Goal: Information Seeking & Learning: Learn about a topic

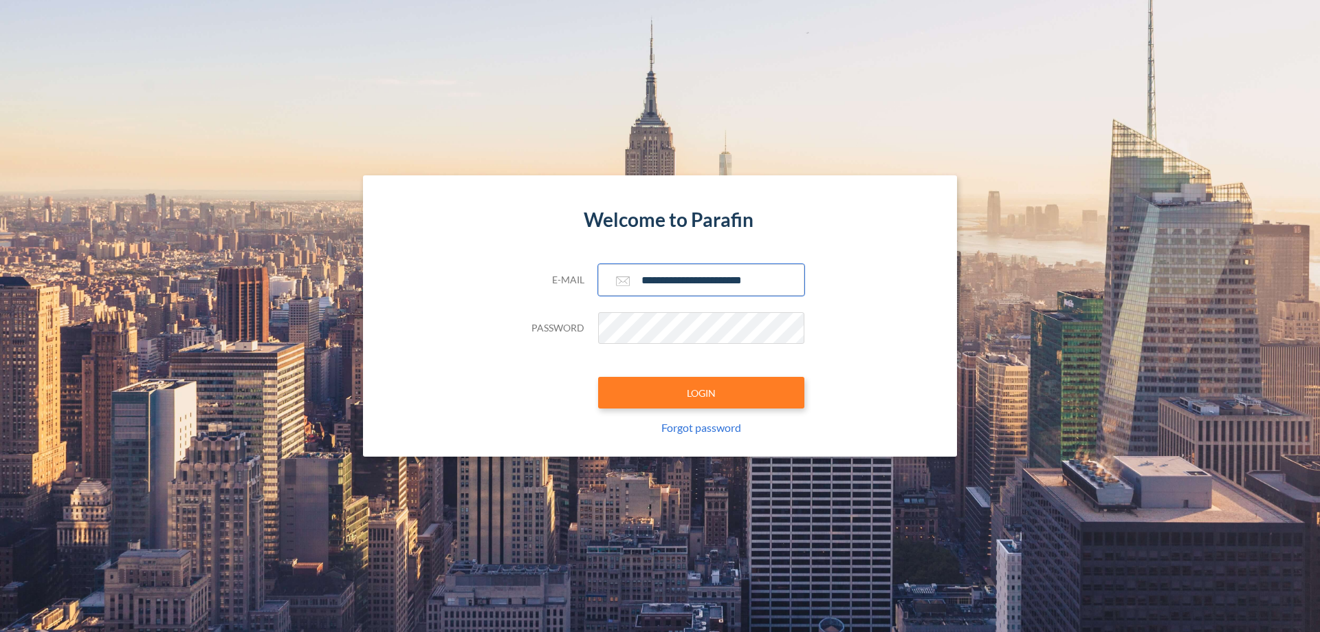
type input "**********"
click at [701, 393] on button "LOGIN" at bounding box center [701, 393] width 206 height 32
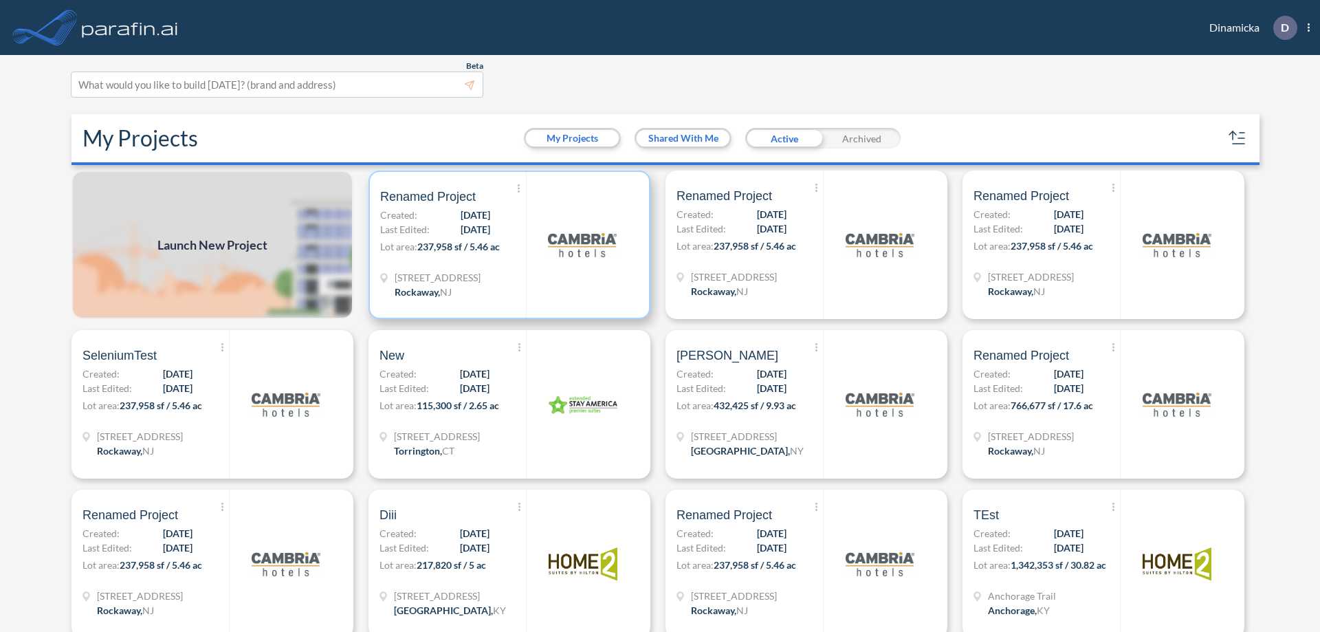
scroll to position [3, 0]
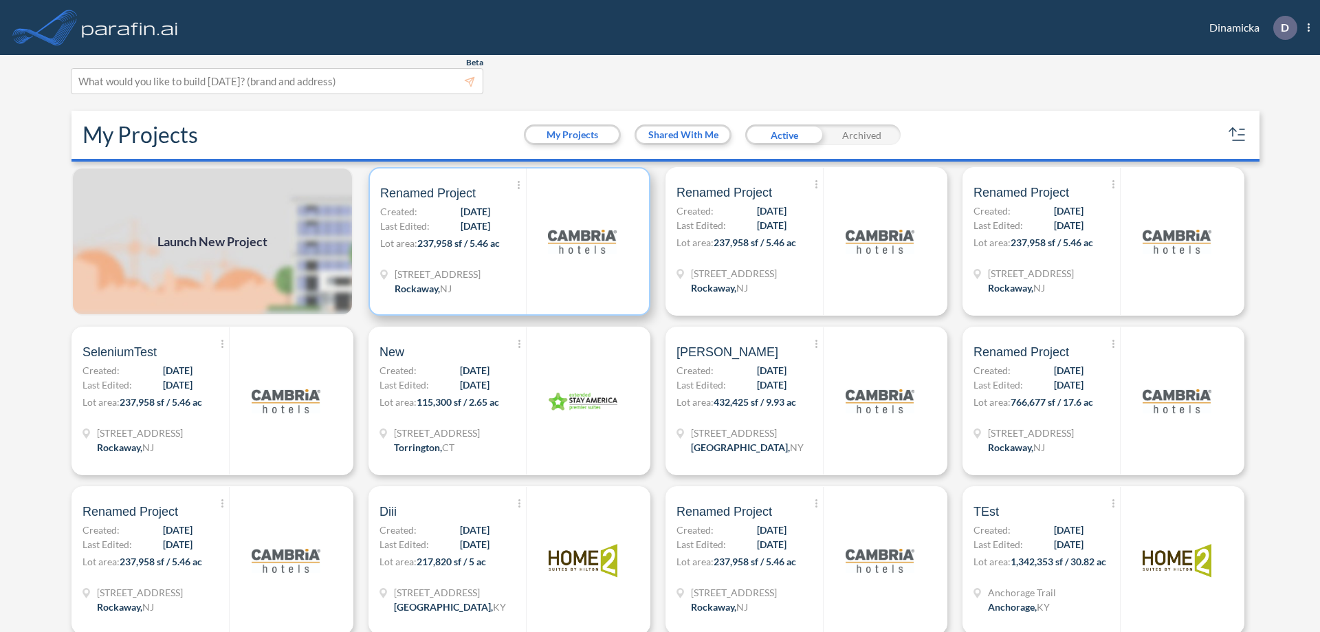
click at [507, 241] on p "Lot area: 237,958 sf / 5.46 ac" at bounding box center [453, 246] width 146 height 20
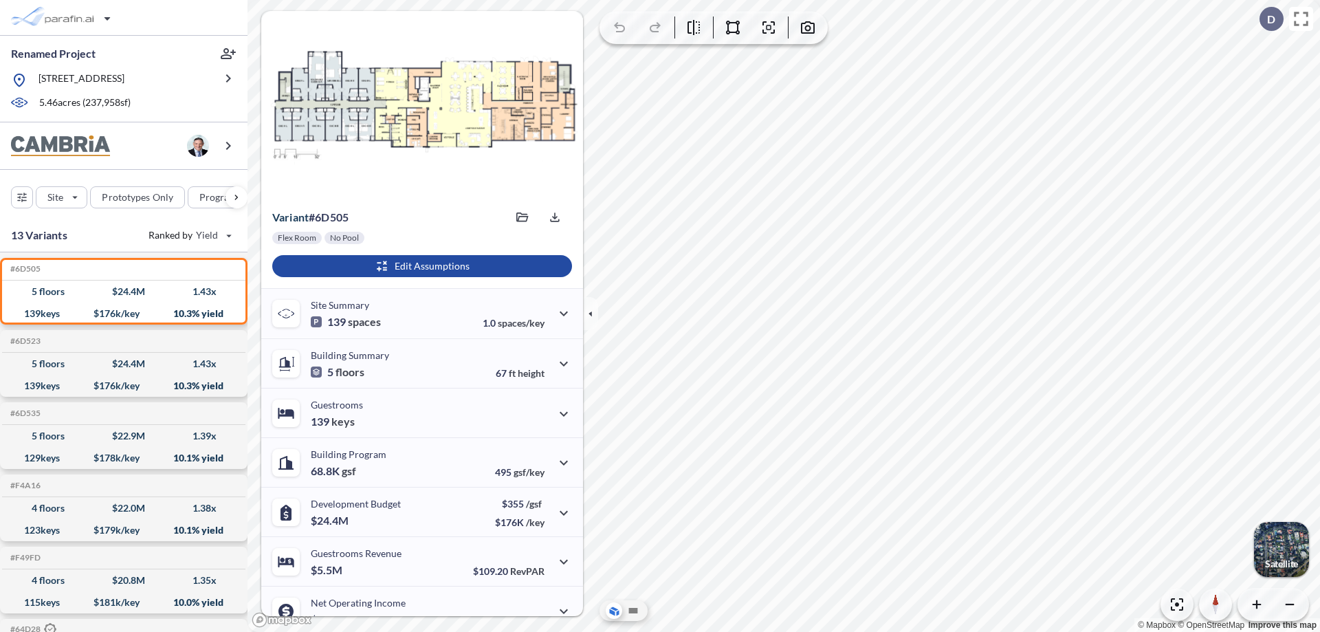
scroll to position [69, 0]
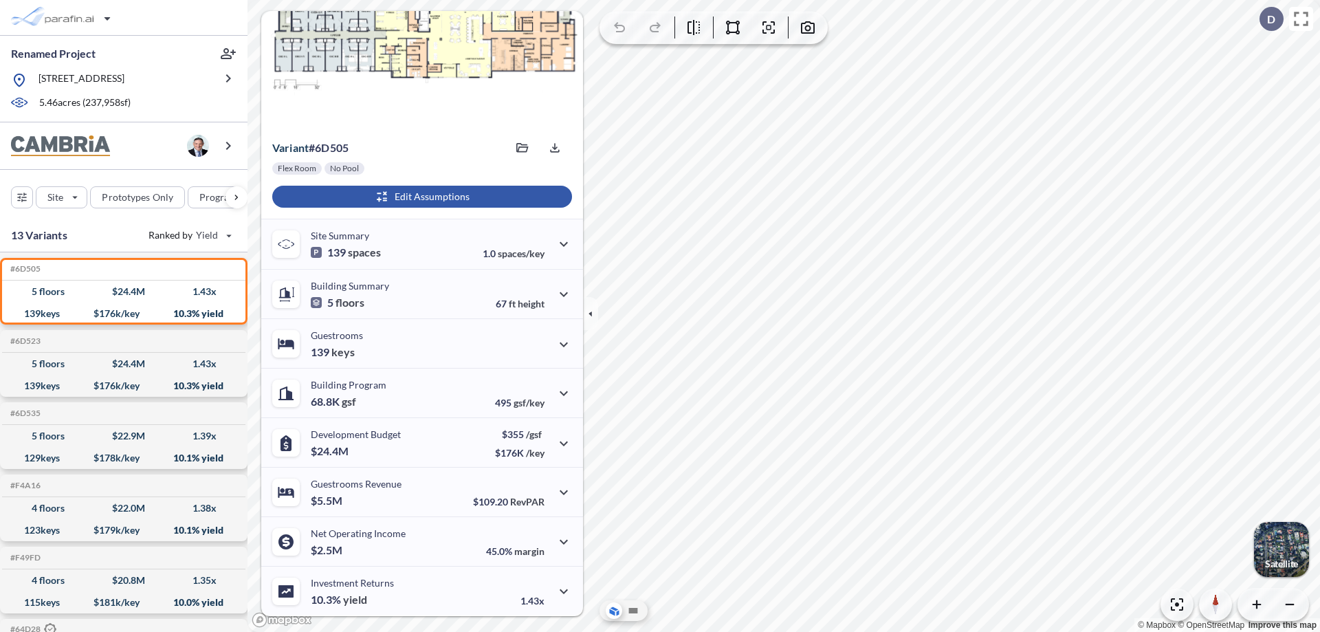
click at [420, 197] on div "button" at bounding box center [422, 197] width 300 height 22
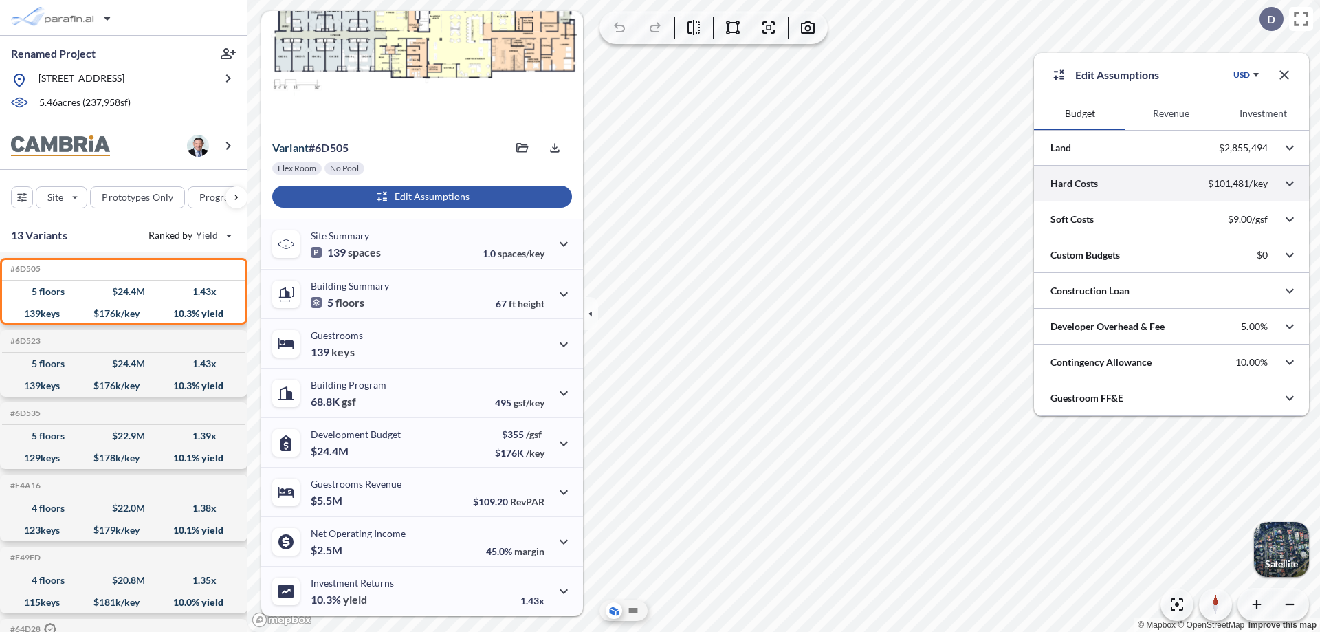
click at [1172, 184] on div at bounding box center [1171, 183] width 275 height 35
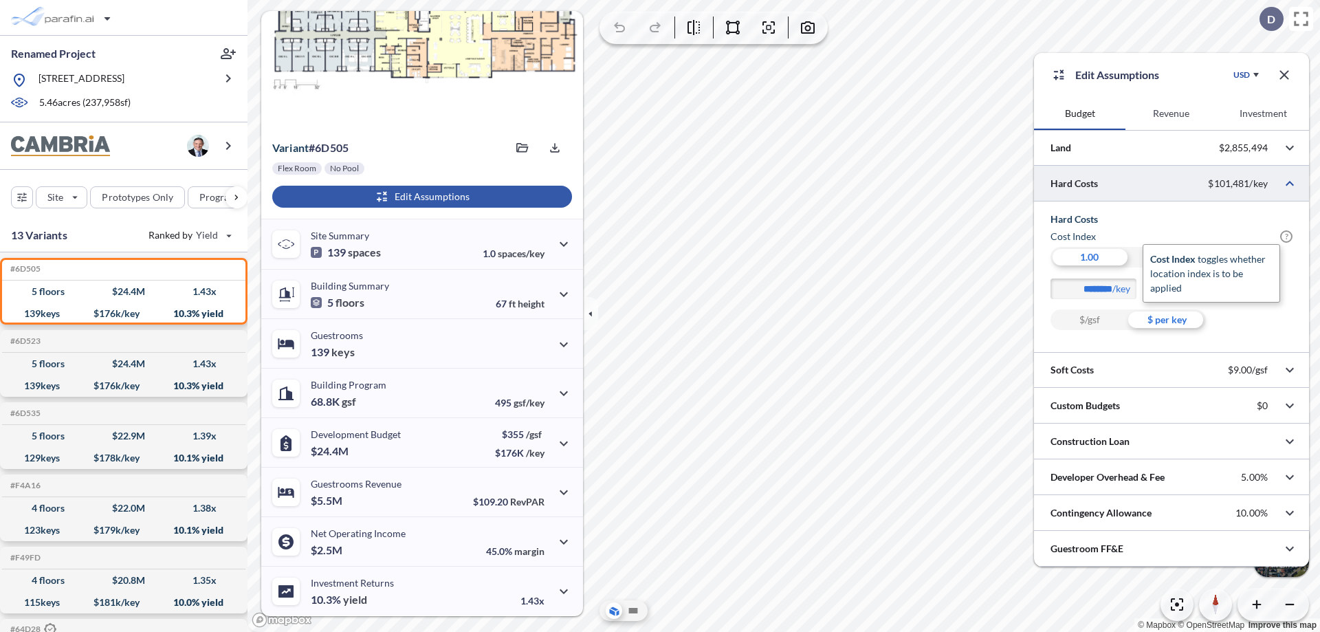
click at [1287, 237] on span "?" at bounding box center [1287, 236] width 12 height 12
